Goal: Information Seeking & Learning: Learn about a topic

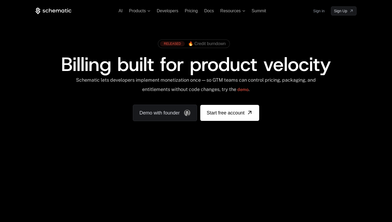
click at [314, 10] on link "Sign in" at bounding box center [318, 11] width 11 height 9
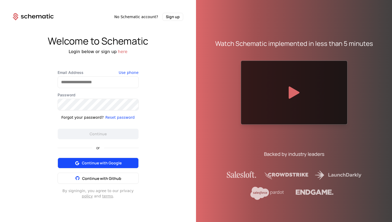
click at [112, 161] on span "Continue with Google" at bounding box center [102, 162] width 40 height 5
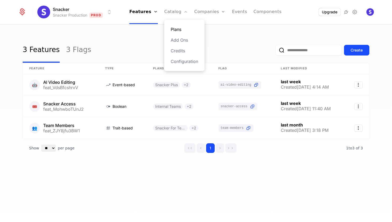
click at [172, 31] on link "Plans" at bounding box center [184, 29] width 27 height 6
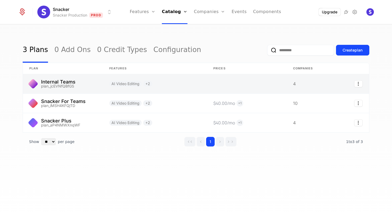
click at [61, 78] on link at bounding box center [63, 83] width 80 height 19
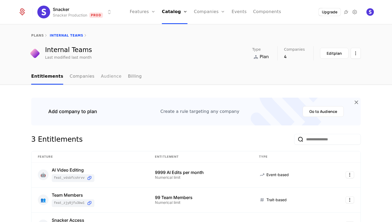
click at [107, 74] on link "Audience" at bounding box center [111, 77] width 21 height 16
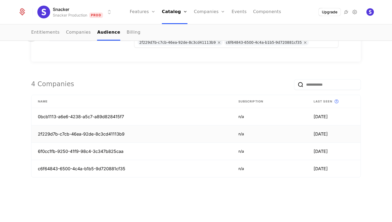
scroll to position [108, 0]
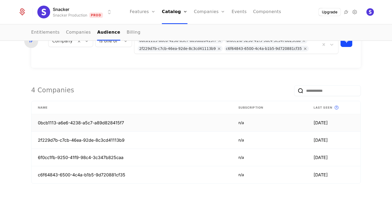
click at [118, 123] on td "0bcb1113-a6e6-4238-a5c7-a89d828415f7" at bounding box center [131, 122] width 200 height 17
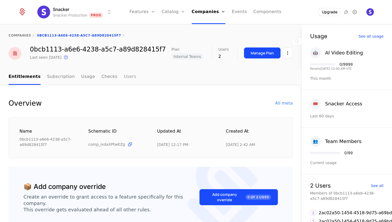
click at [124, 74] on link "Users" at bounding box center [130, 77] width 13 height 16
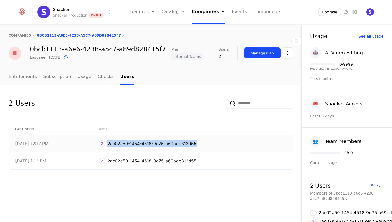
drag, startPoint x: 200, startPoint y: 144, endPoint x: 110, endPoint y: 141, distance: 90.1
click at [110, 141] on div "2 2ac02a50-1454-4518-9d75-a69bdb312d55" at bounding box center [192, 143] width 187 height 6
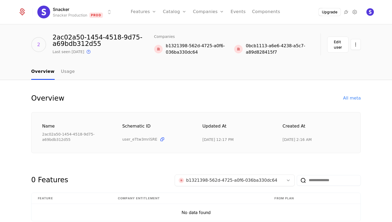
scroll to position [14, 0]
